Goal: Information Seeking & Learning: Check status

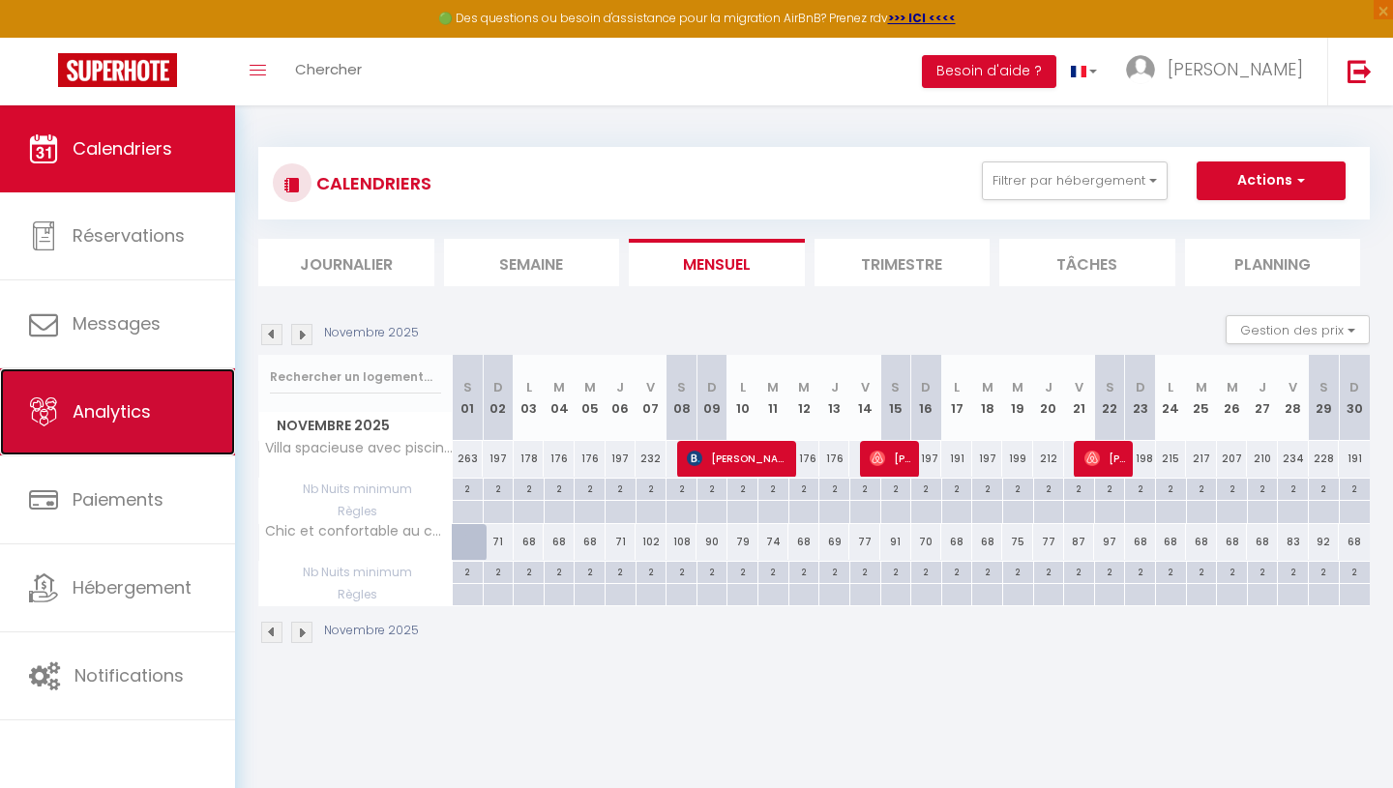
click at [130, 438] on link "Analytics" at bounding box center [117, 411] width 235 height 87
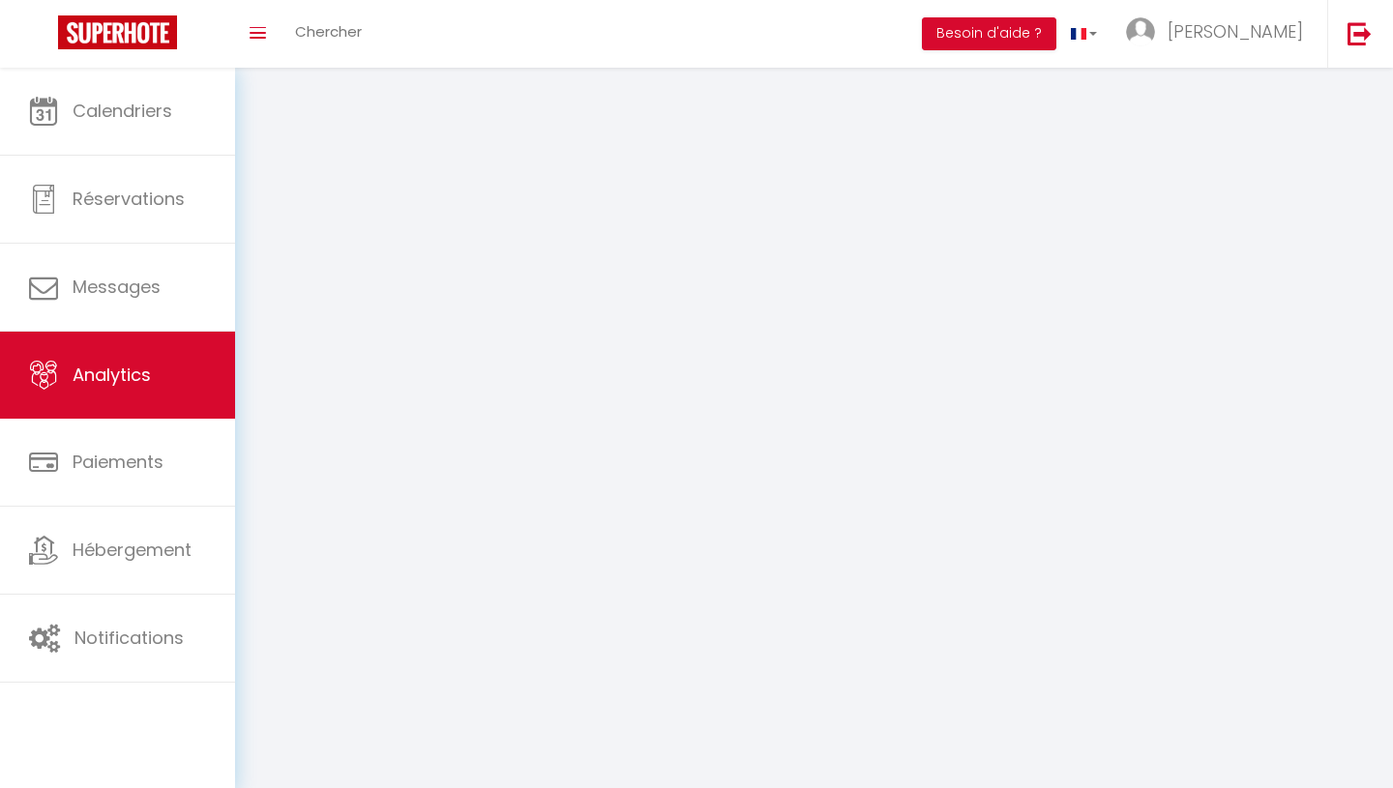
select select "2025"
select select "10"
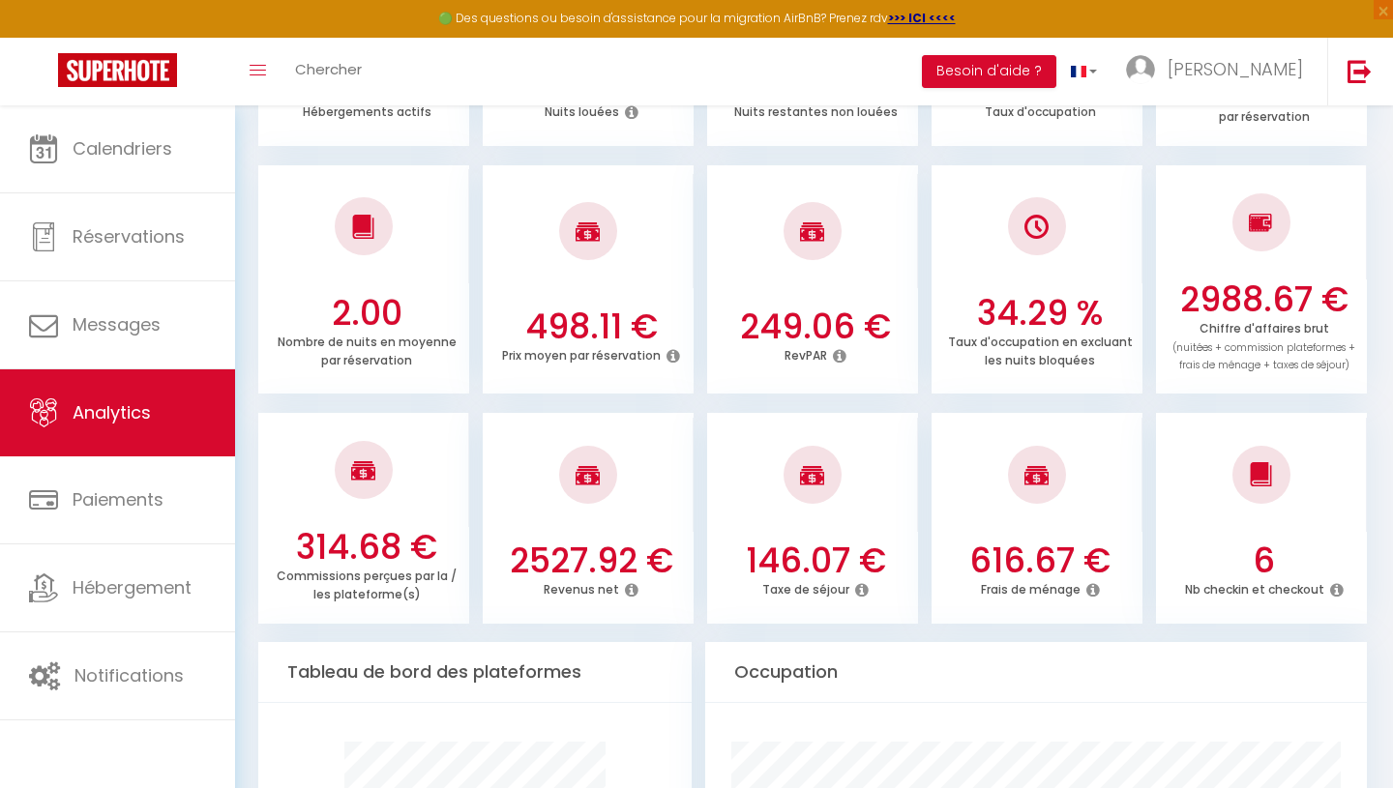
scroll to position [484, 0]
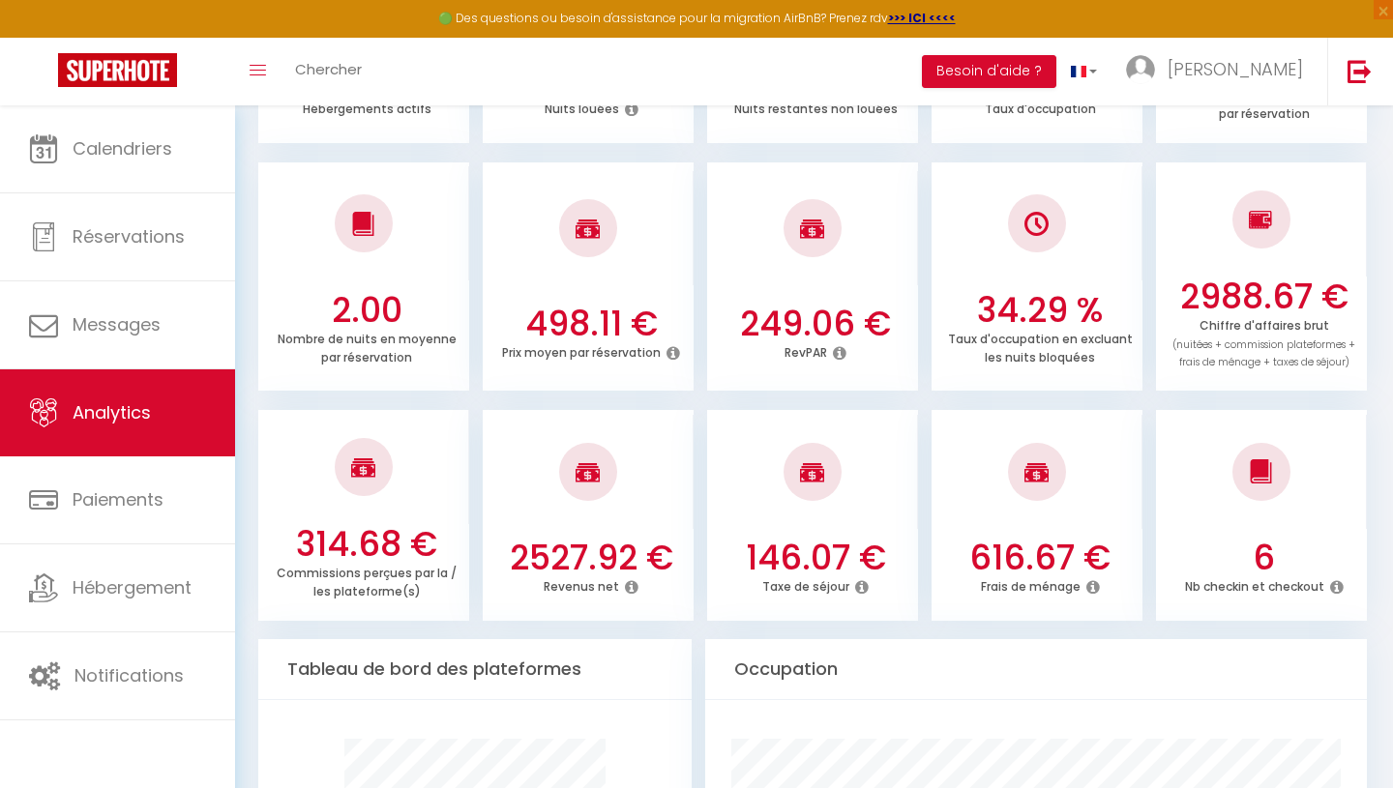
click at [630, 591] on icon at bounding box center [632, 586] width 14 height 15
click at [632, 587] on icon at bounding box center [632, 586] width 14 height 15
click at [634, 587] on icon at bounding box center [632, 586] width 14 height 15
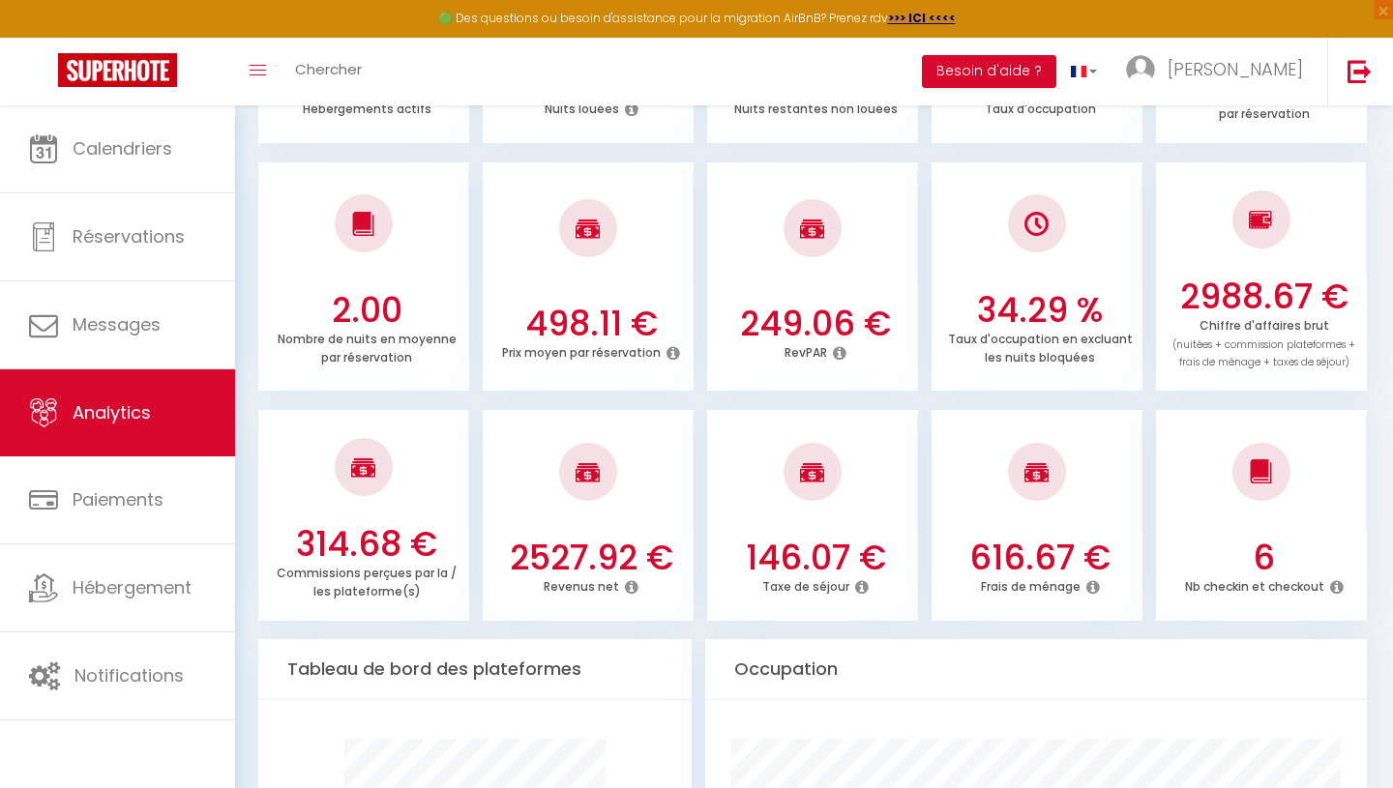
click at [634, 587] on icon at bounding box center [632, 586] width 14 height 15
click at [865, 585] on icon at bounding box center [862, 586] width 14 height 15
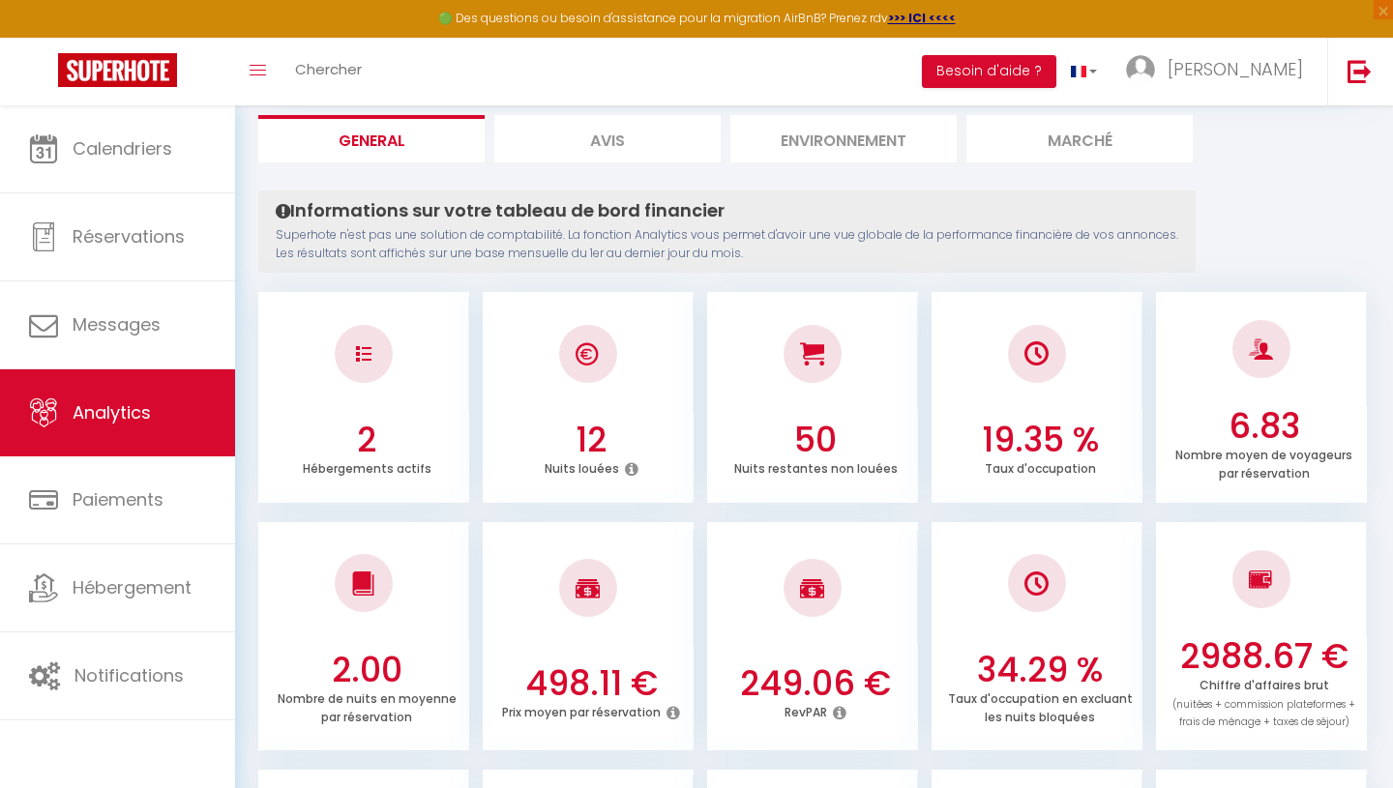
scroll to position [0, 0]
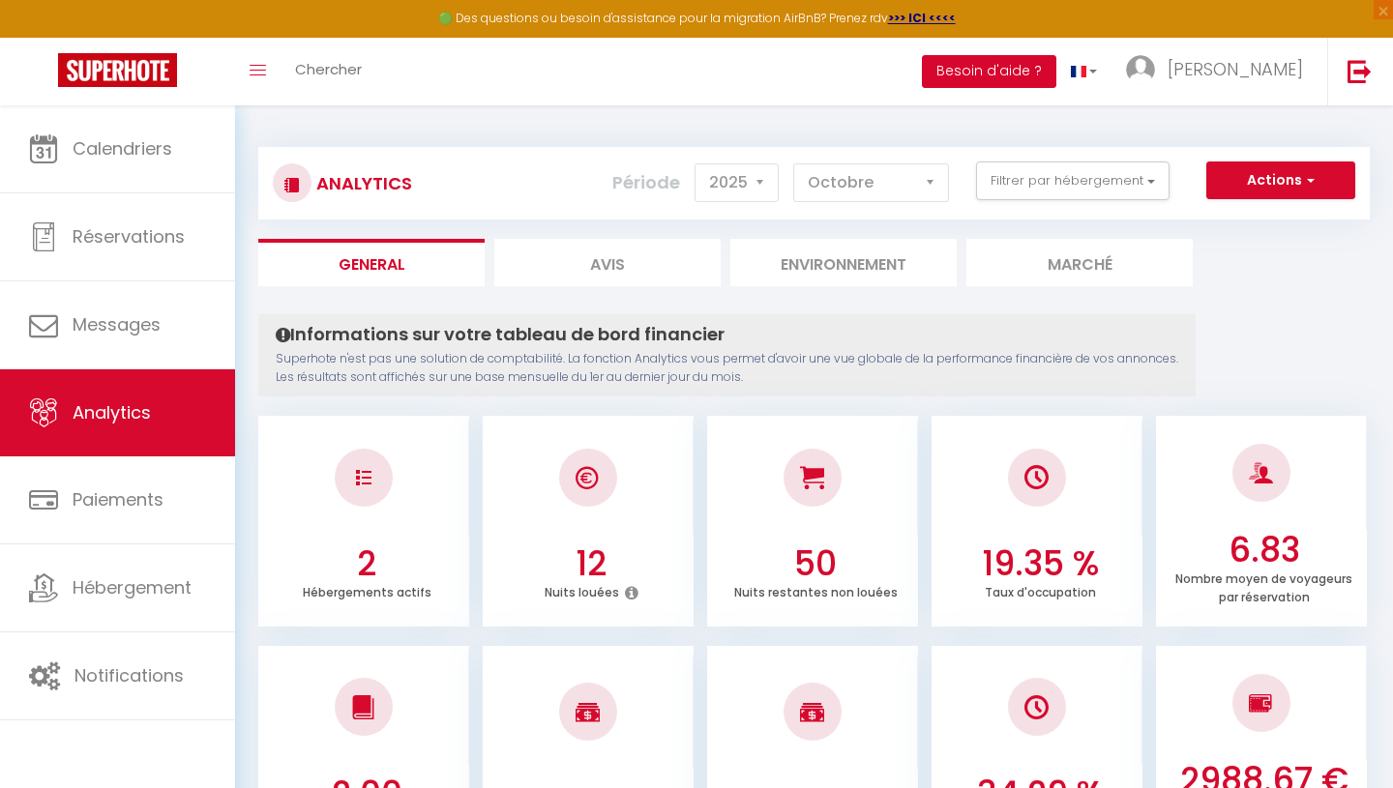
click at [1056, 70] on button "Besoin d'aide ?" at bounding box center [989, 71] width 134 height 33
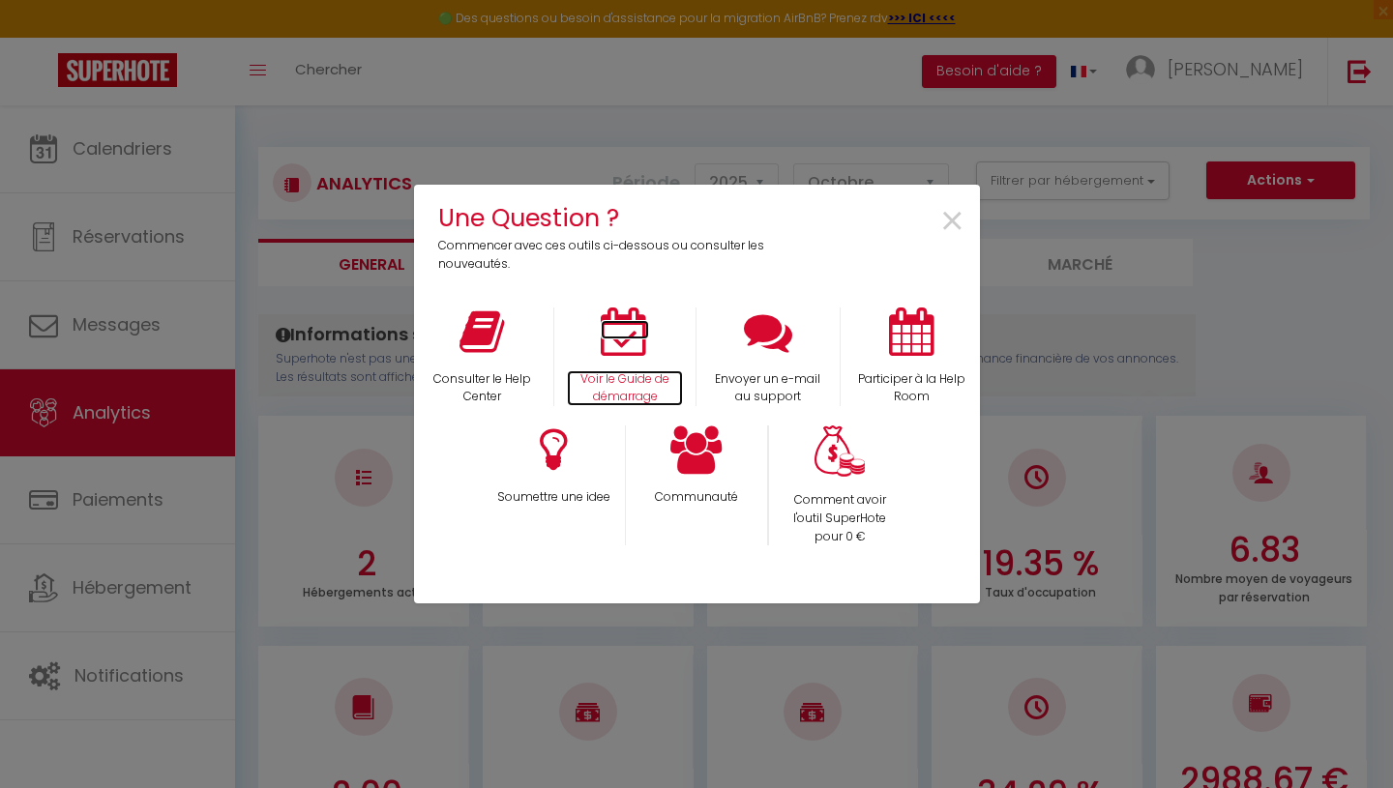
click at [631, 336] on icon at bounding box center [625, 332] width 48 height 48
